Goal: Information Seeking & Learning: Check status

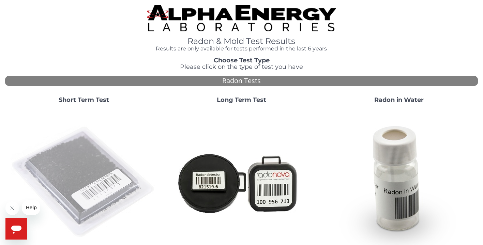
click at [88, 177] on img at bounding box center [84, 182] width 147 height 147
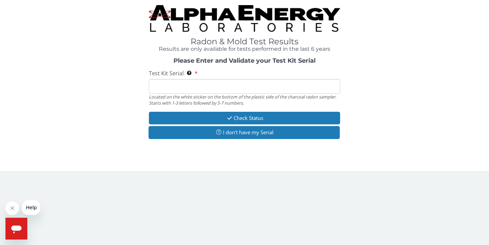
click at [173, 94] on div "Located on the white sticker on the bottom of the plastic side of the charcoal …" at bounding box center [244, 100] width 191 height 13
click at [173, 90] on input "Test Kit Serial Located on the white sticker on the bottom of the plastic side …" at bounding box center [244, 86] width 191 height 15
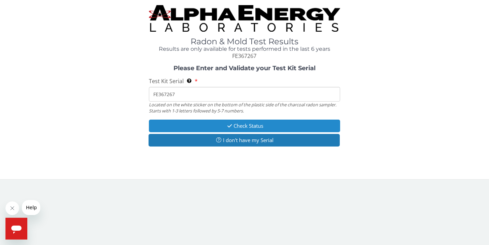
type input "FE367267"
click at [256, 121] on button "Check Status" at bounding box center [244, 126] width 191 height 13
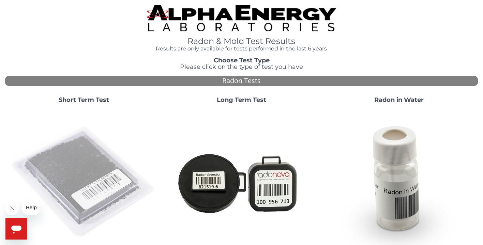
click at [84, 154] on img at bounding box center [84, 182] width 147 height 147
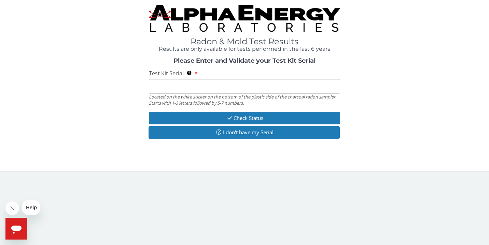
click at [224, 86] on input "Test Kit Serial Located on the white sticker on the bottom of the plastic side …" at bounding box center [244, 86] width 191 height 15
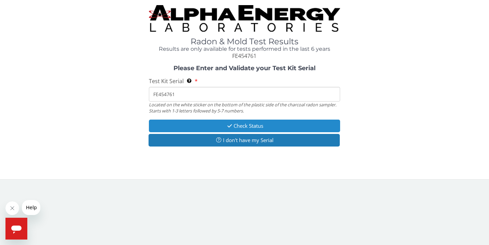
type input "FE454761"
click at [231, 121] on button "Check Status" at bounding box center [244, 126] width 191 height 13
